Goal: Information Seeking & Learning: Check status

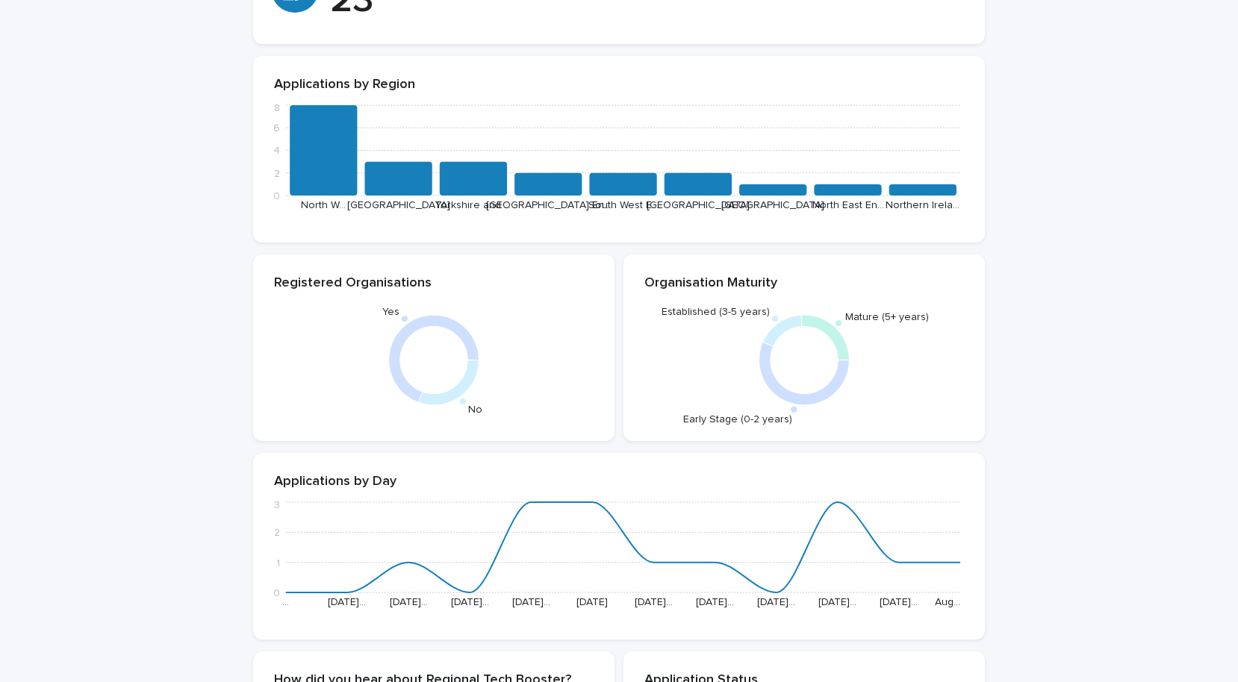
scroll to position [280, 0]
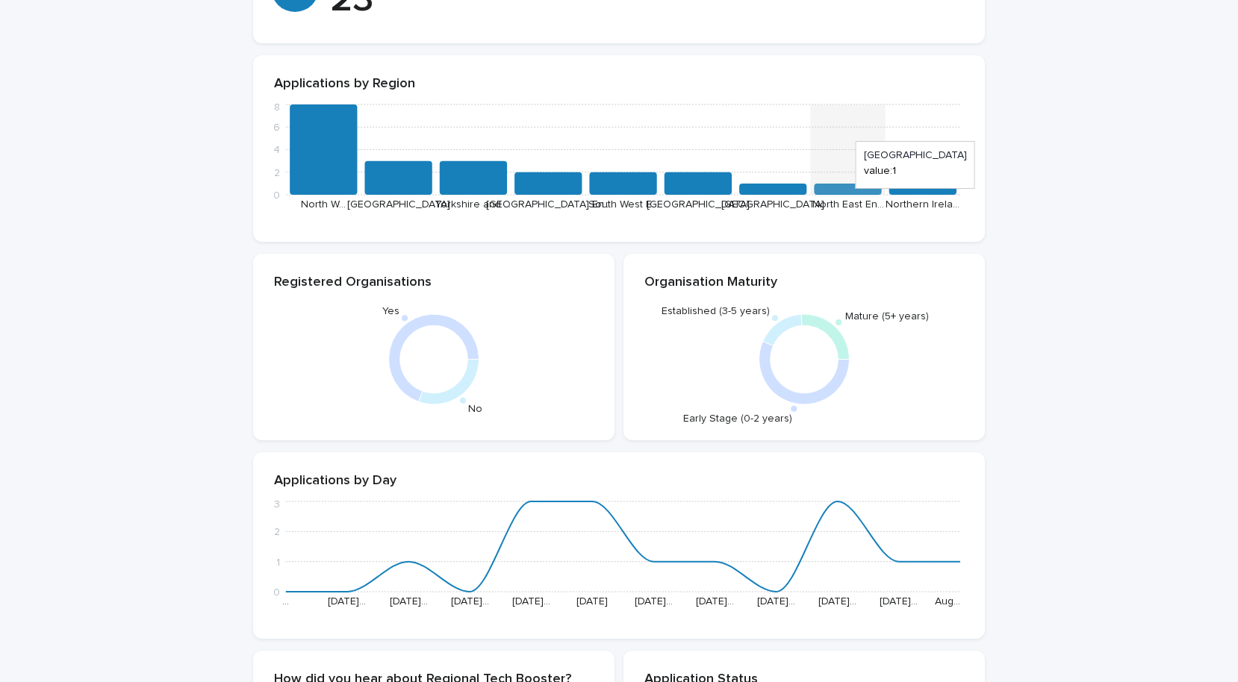
click at [839, 195] on icon at bounding box center [847, 189] width 67 height 11
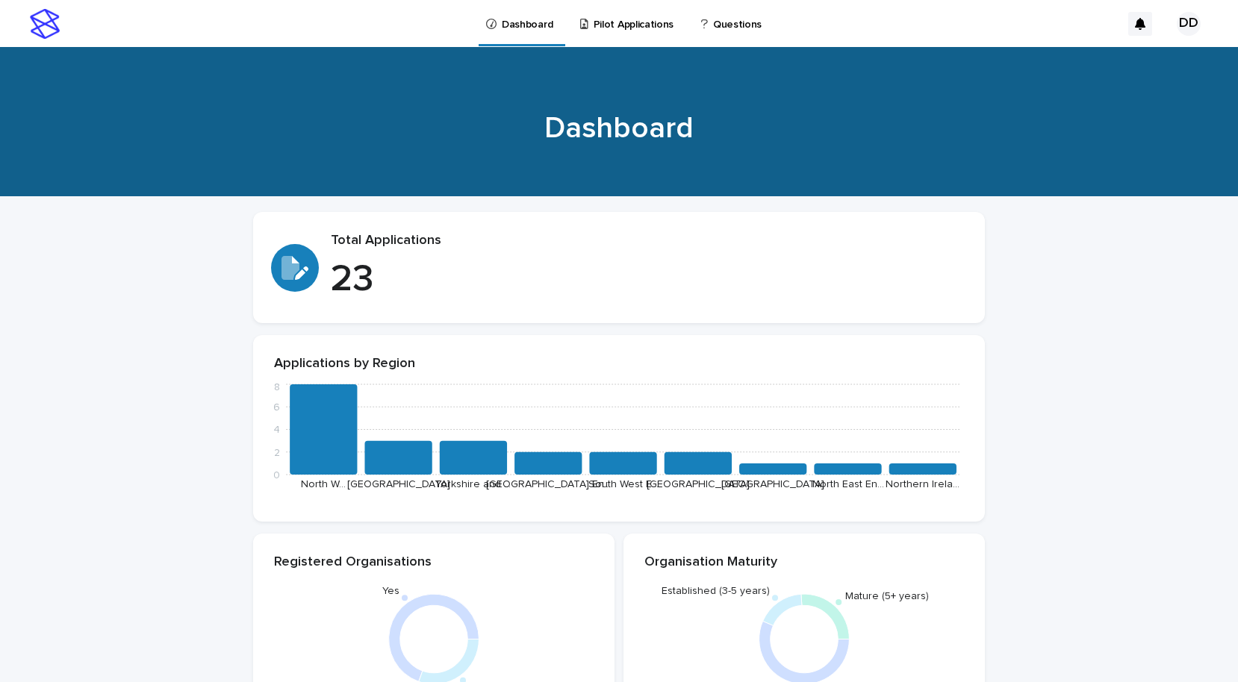
scroll to position [0, 0]
click at [636, 17] on p "Pilot Applications" at bounding box center [634, 15] width 80 height 31
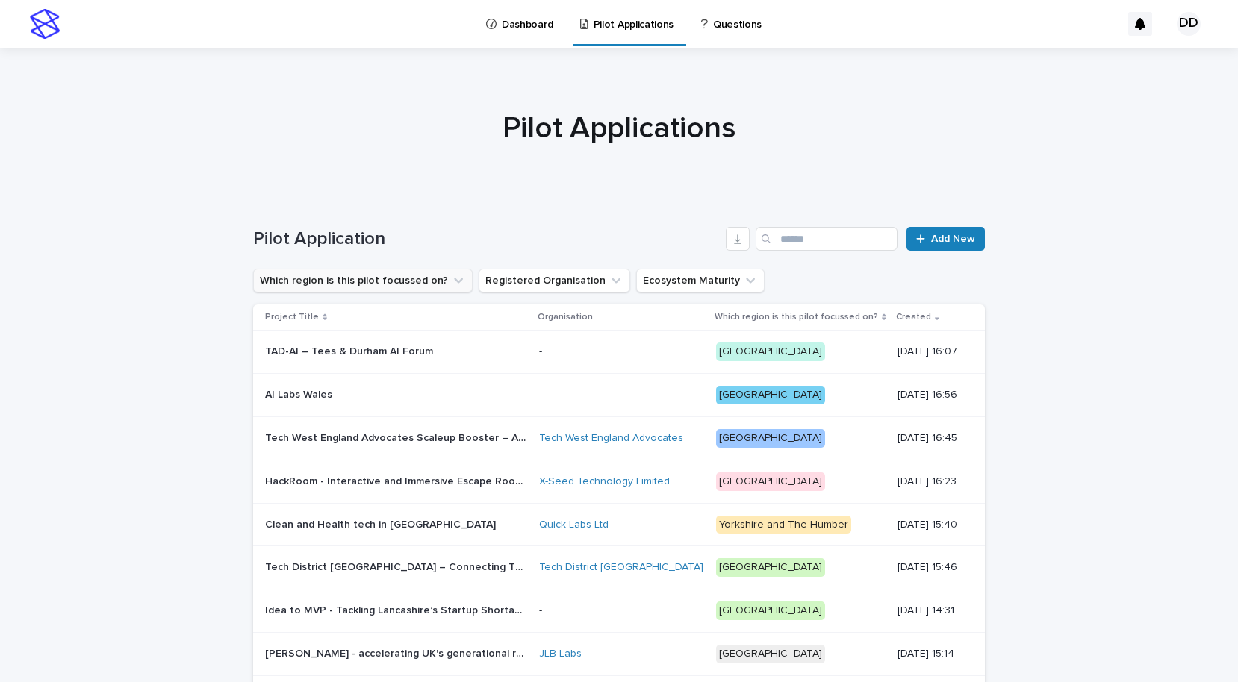
click at [451, 284] on icon "Which region is this pilot focussed on?" at bounding box center [458, 280] width 15 height 15
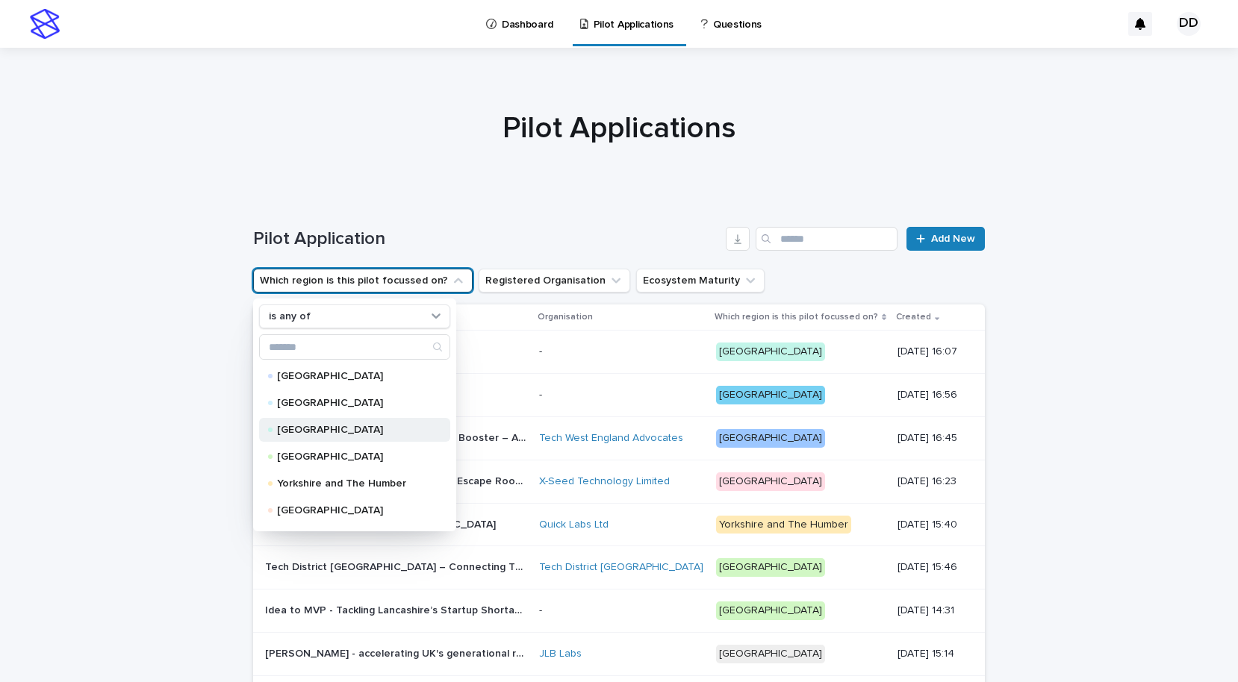
click at [372, 426] on p "[GEOGRAPHIC_DATA]" at bounding box center [351, 430] width 149 height 10
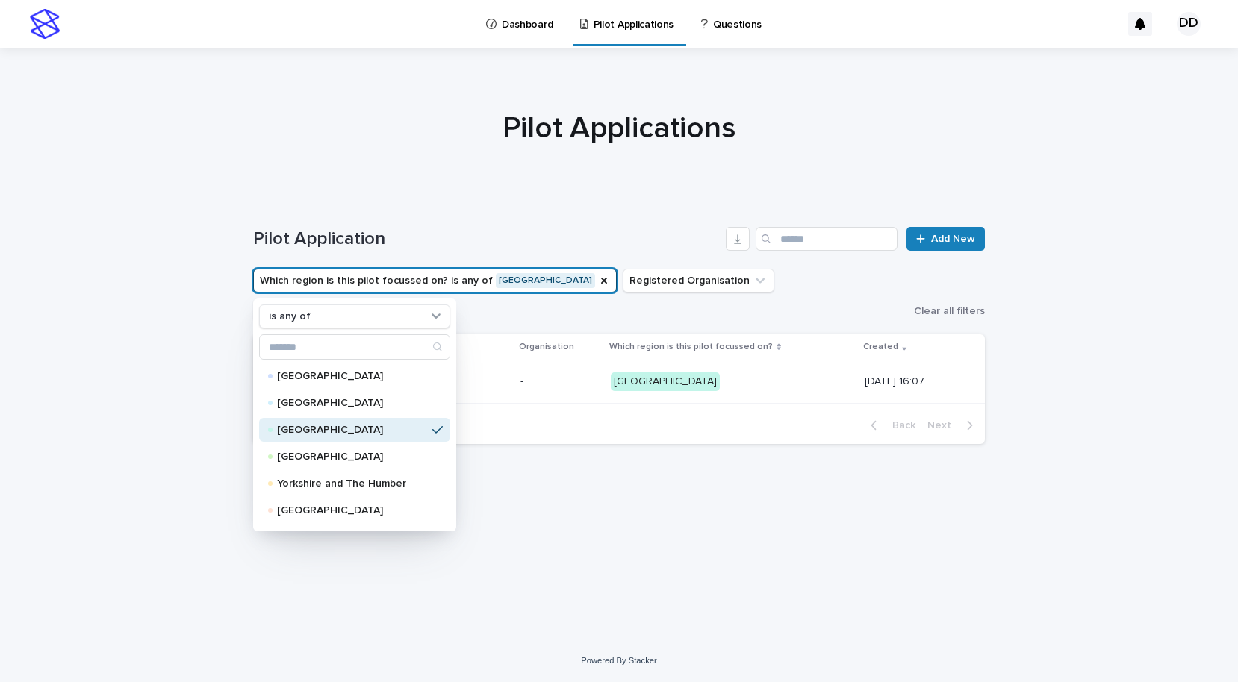
click at [688, 231] on h1 "Pilot Application" at bounding box center [486, 239] width 467 height 22
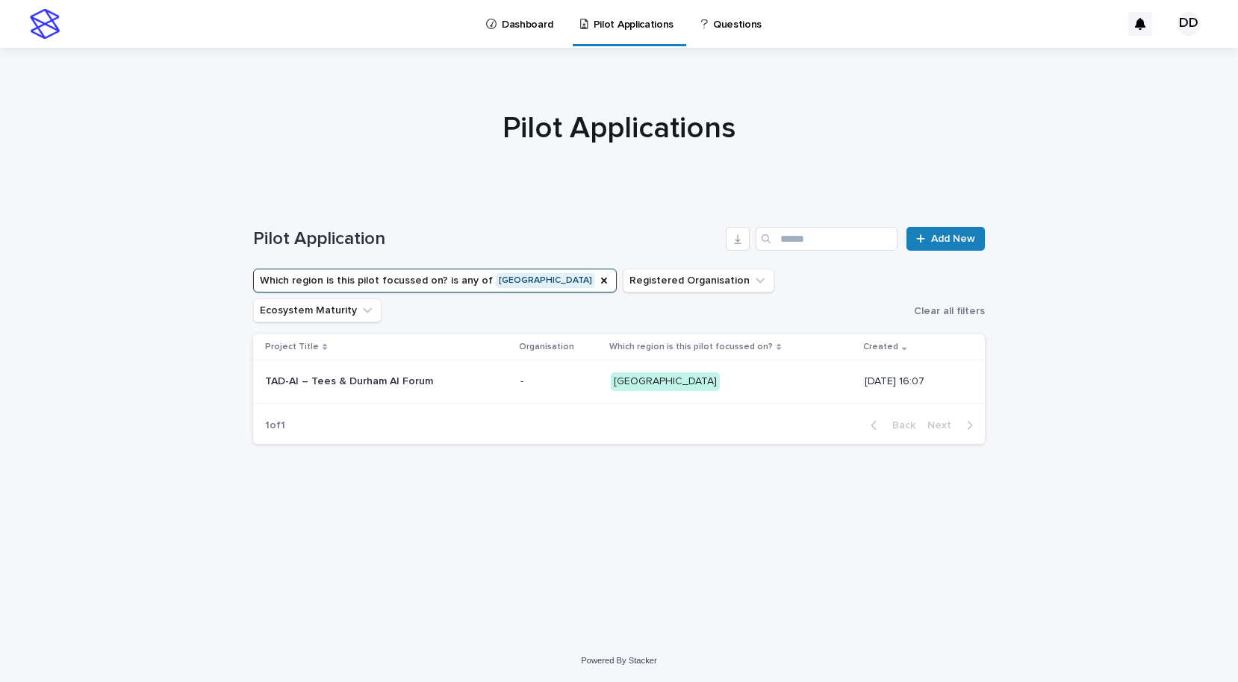
click at [406, 373] on p "TAD-AI – Tees & Durham AI Forum" at bounding box center [350, 381] width 171 height 16
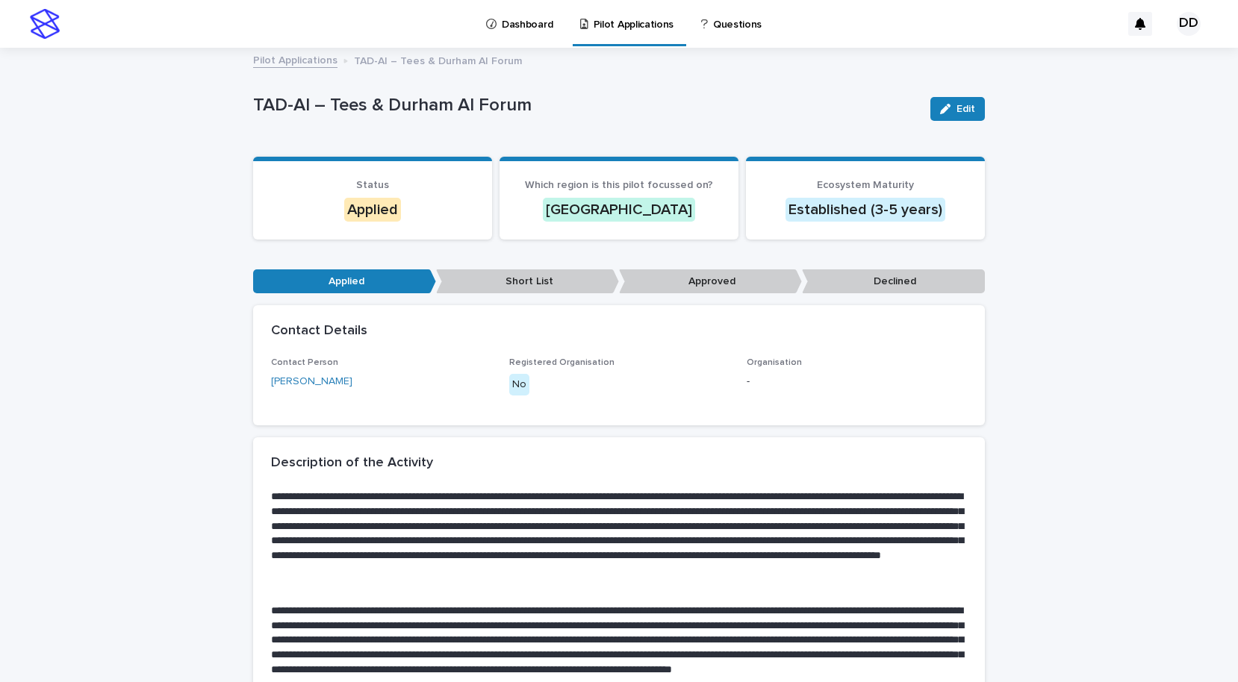
click at [537, 284] on p "Short List" at bounding box center [527, 282] width 183 height 25
click at [536, 33] on link "Dashboard" at bounding box center [522, 23] width 75 height 46
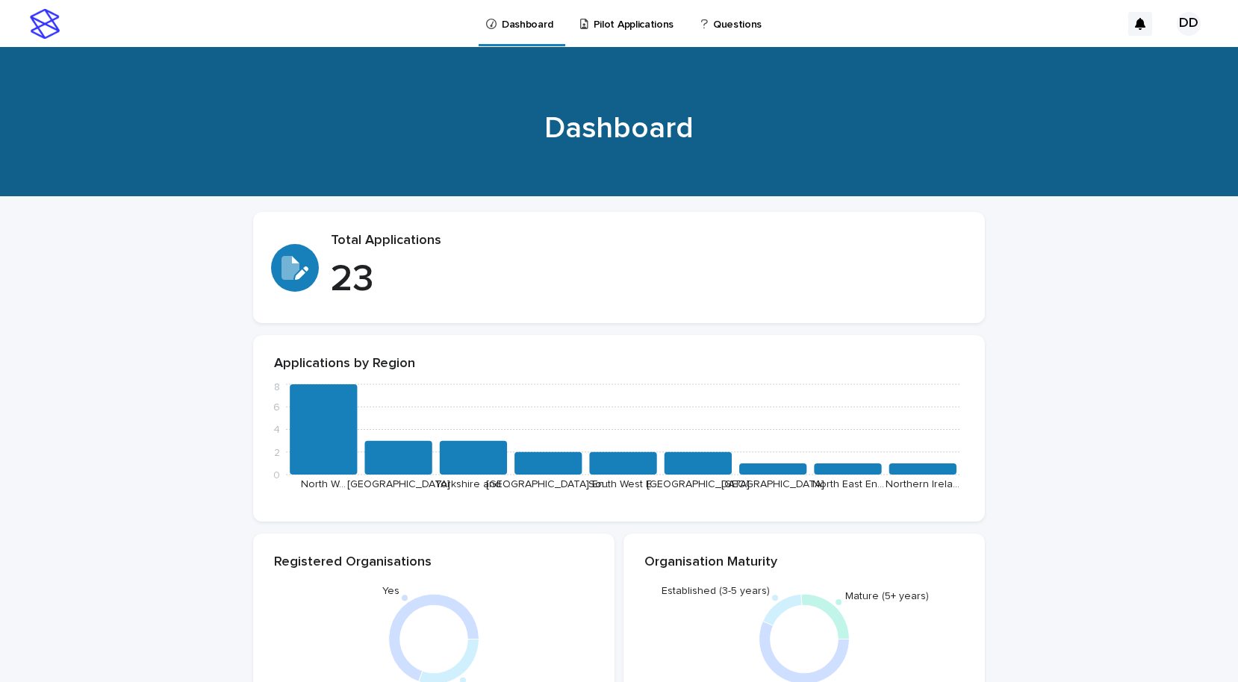
click at [639, 35] on link "Pilot Applications" at bounding box center [630, 23] width 102 height 46
